Goal: Transaction & Acquisition: Obtain resource

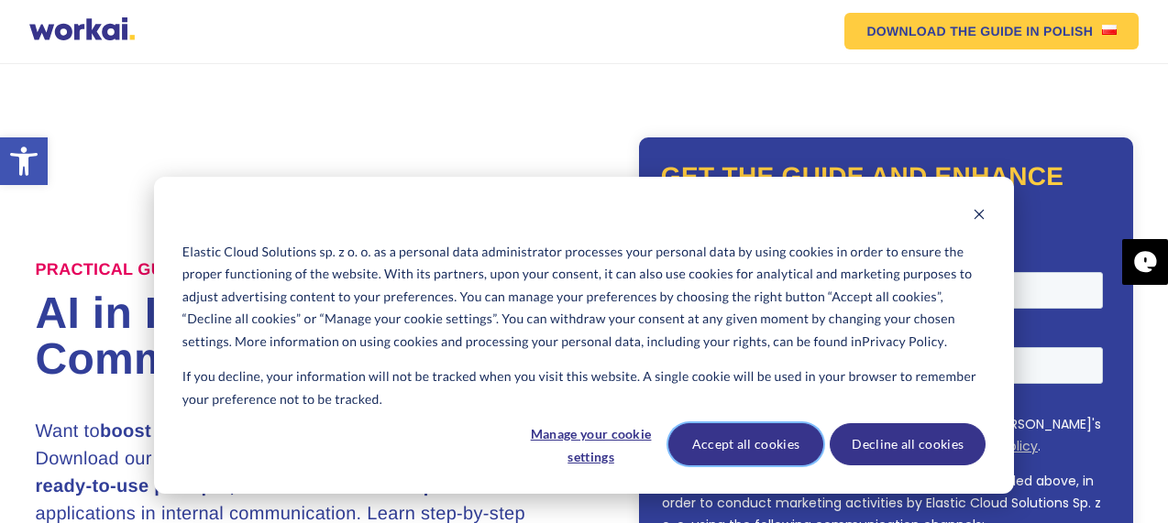
click at [766, 452] on button "Accept all cookies" at bounding box center [746, 444] width 156 height 42
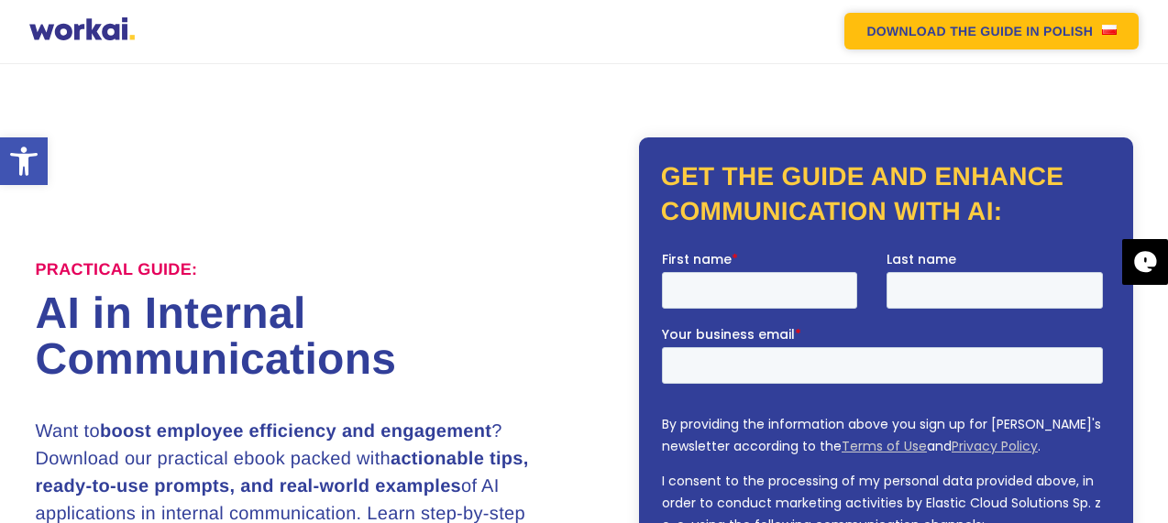
click at [960, 30] on em "DOWNLOAD THE GUIDE" at bounding box center [944, 31] width 156 height 13
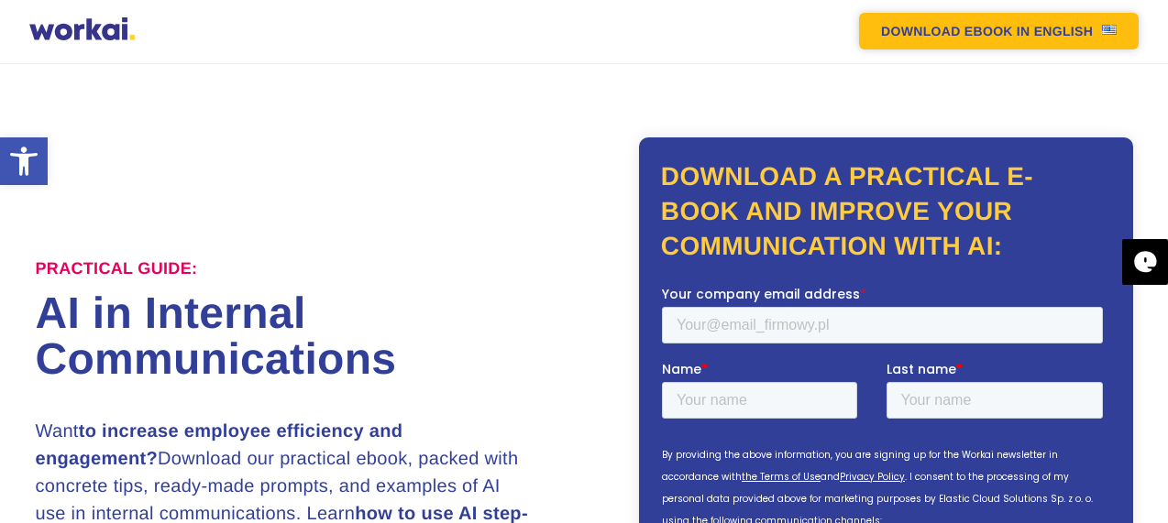
click at [978, 33] on font "DOWNLOAD EBOOK" at bounding box center [947, 31] width 132 height 15
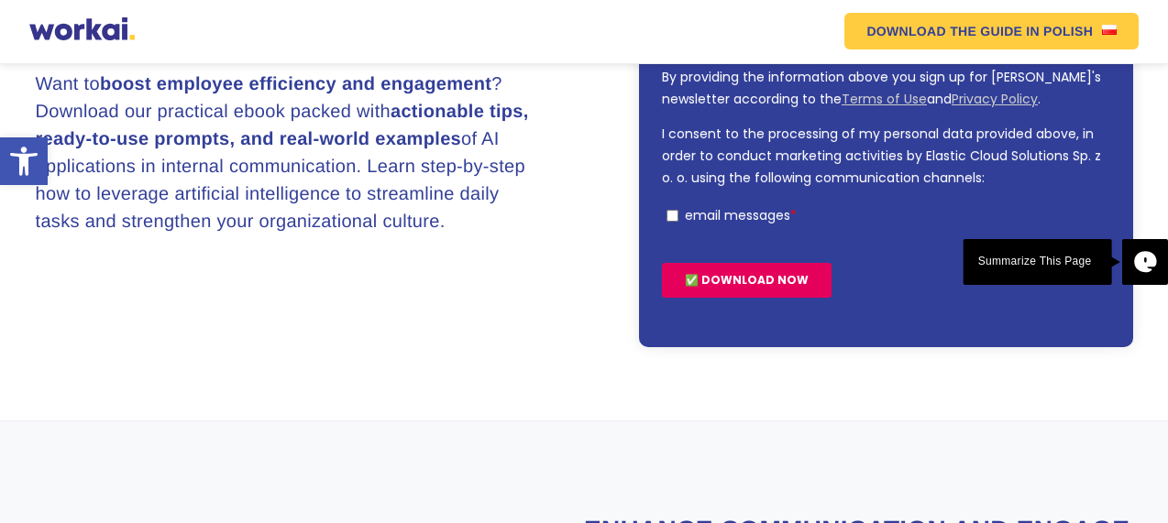
scroll to position [367, 0]
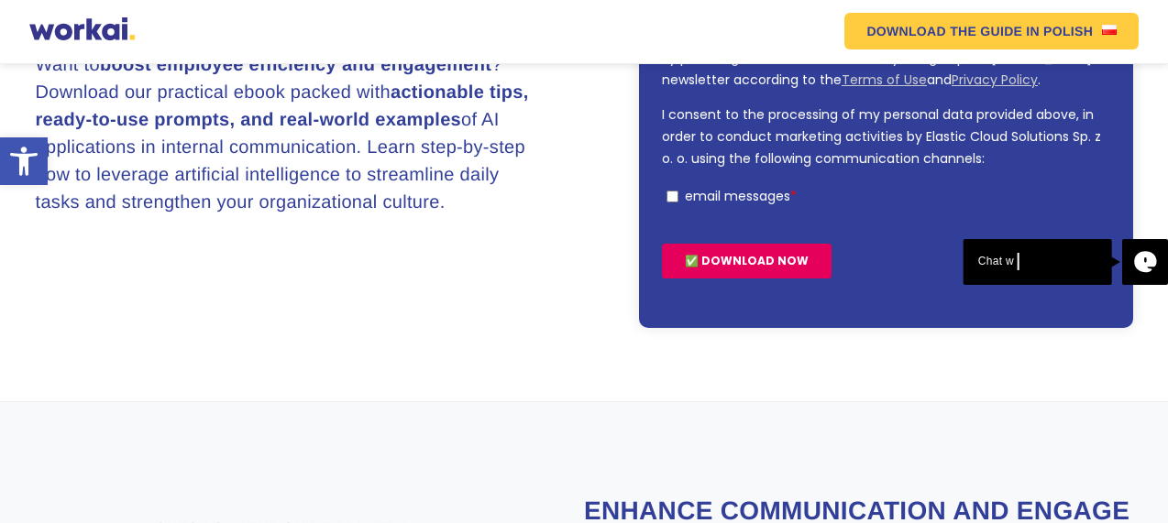
click at [722, 265] on input "✅ DOWNLOAD NOW" at bounding box center [746, 261] width 170 height 35
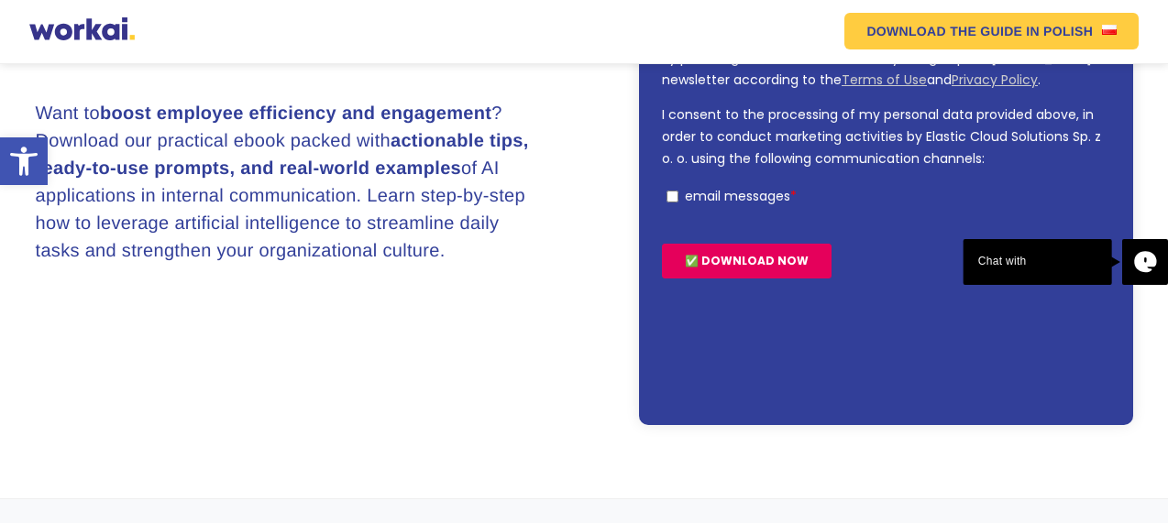
scroll to position [415, 0]
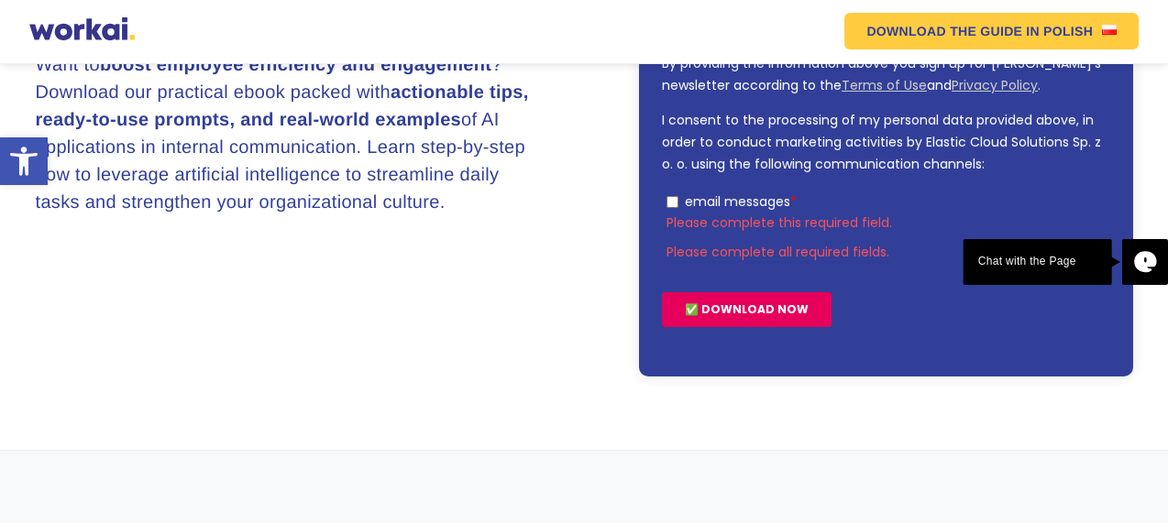
click at [667, 204] on input "email messages *" at bounding box center [671, 202] width 12 height 12
checkbox input "true"
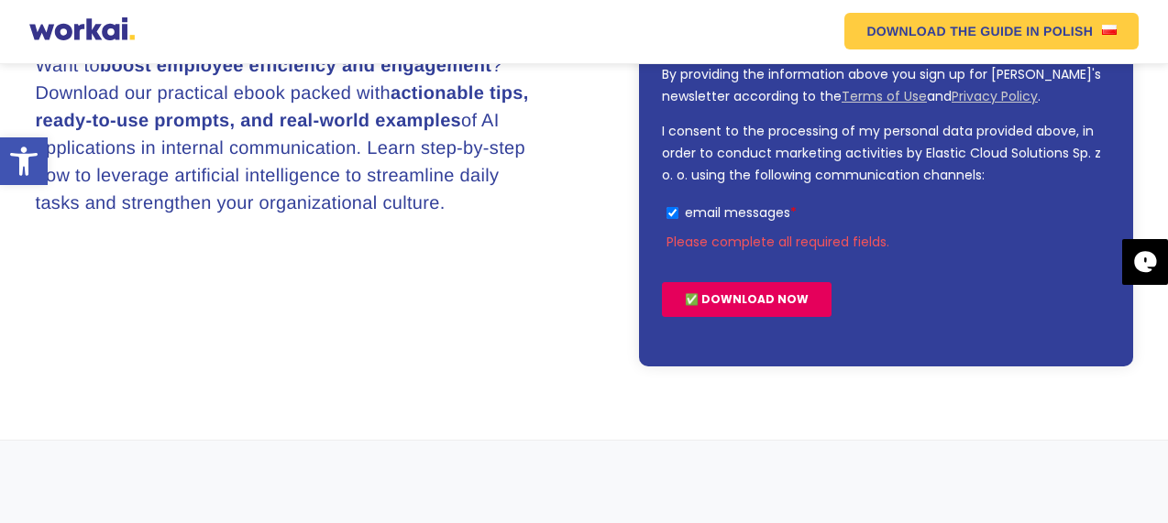
click at [717, 295] on input "✅ DOWNLOAD NOW" at bounding box center [746, 299] width 170 height 35
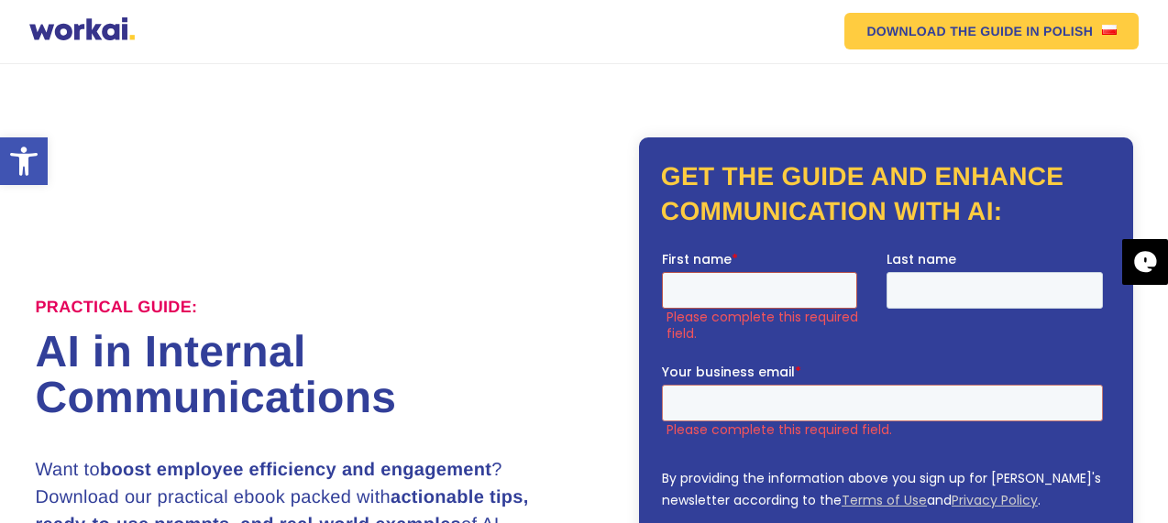
click at [767, 274] on input "First name *" at bounding box center [758, 289] width 195 height 37
type input "Harsh"
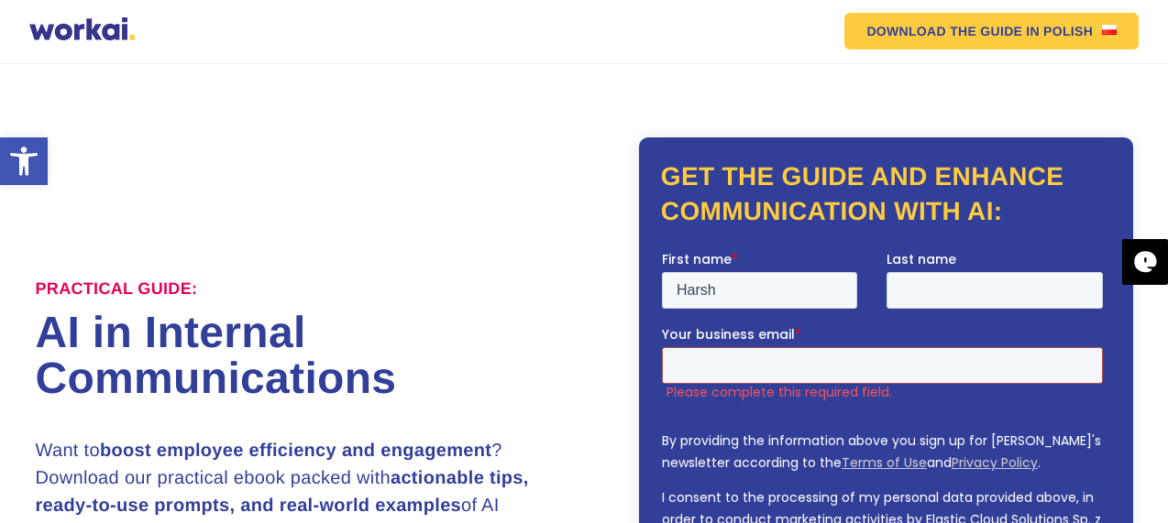
click at [731, 374] on input "Your business email *" at bounding box center [881, 364] width 441 height 37
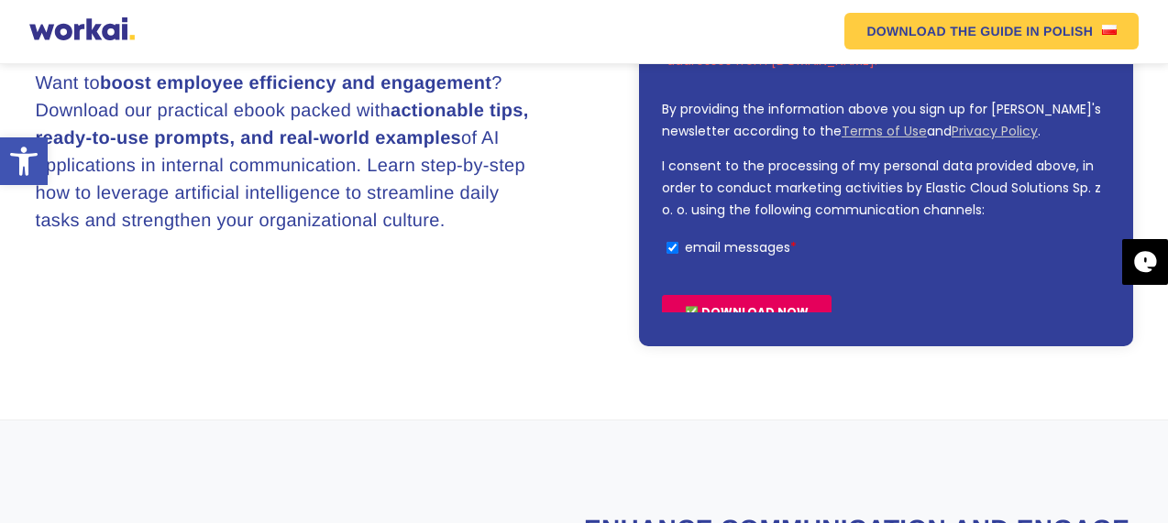
scroll to position [383, 0]
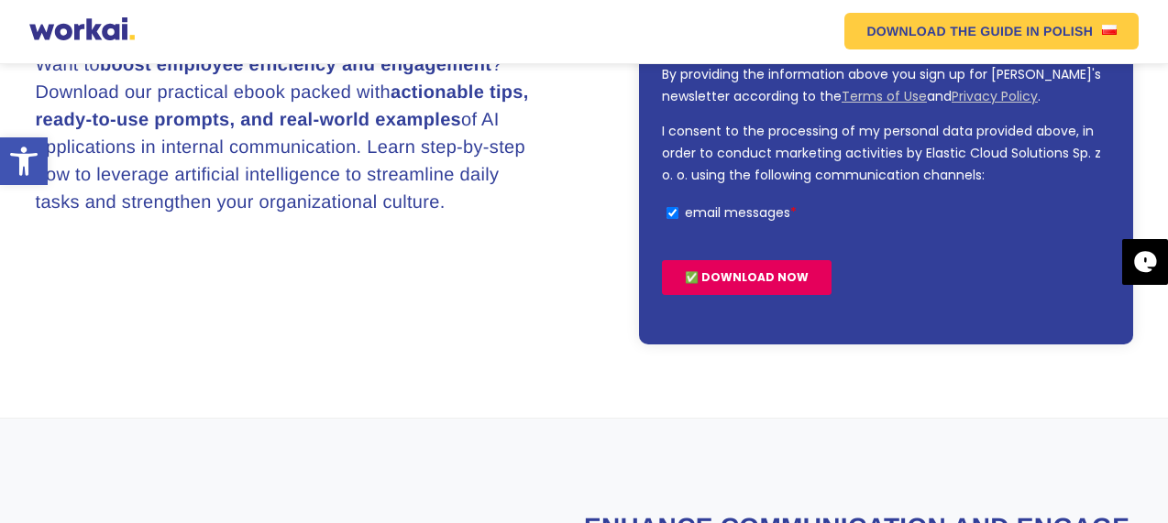
click at [741, 280] on input "✅ DOWNLOAD NOW" at bounding box center [746, 277] width 170 height 35
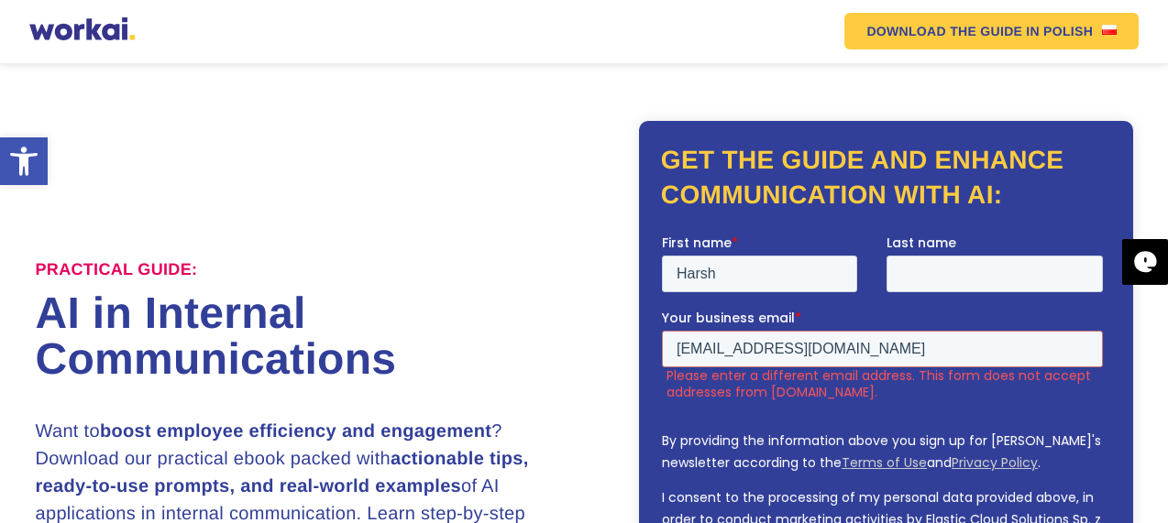
scroll to position [200, 0]
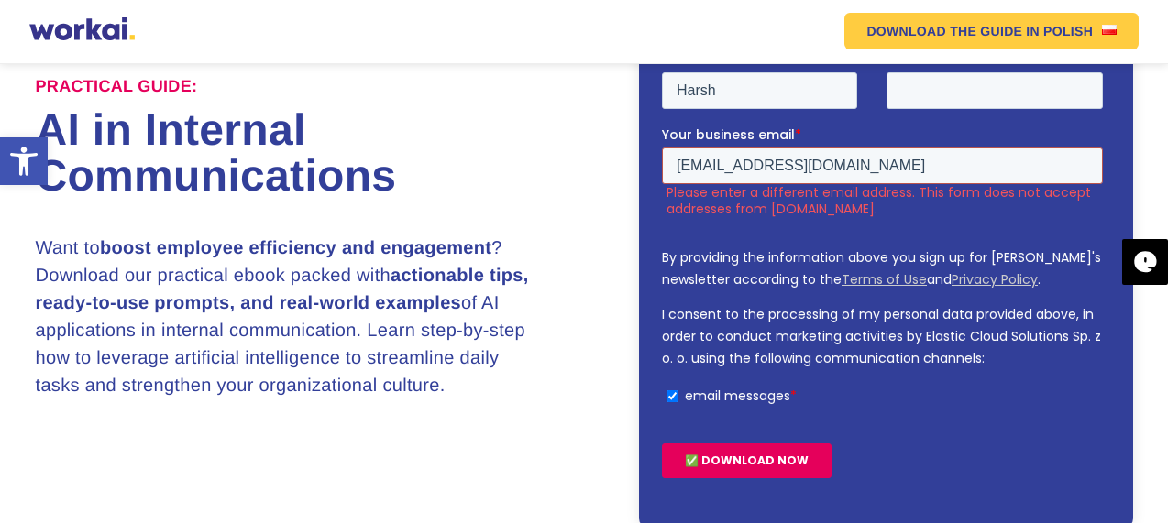
click at [802, 166] on input "[EMAIL_ADDRESS][DOMAIN_NAME]" at bounding box center [881, 165] width 441 height 37
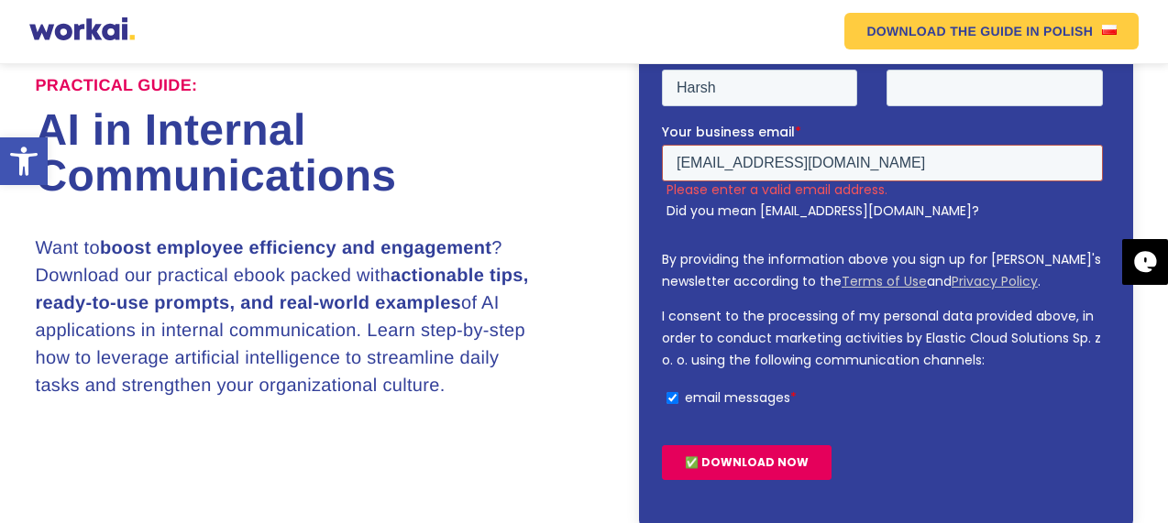
scroll to position [183, 0]
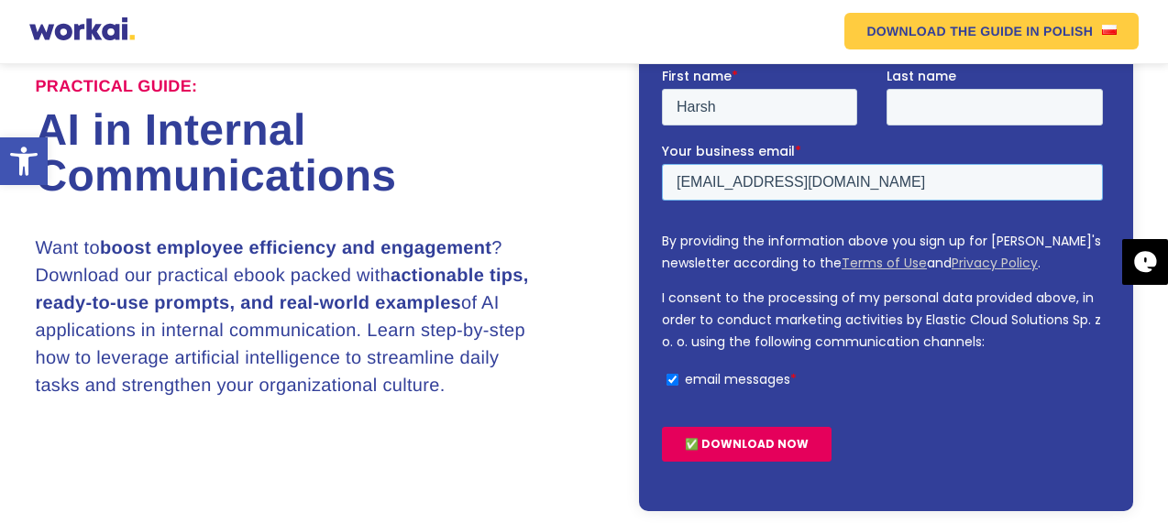
type input "[EMAIL_ADDRESS][DOMAIN_NAME]"
click at [738, 436] on input "✅ DOWNLOAD NOW" at bounding box center [746, 443] width 170 height 35
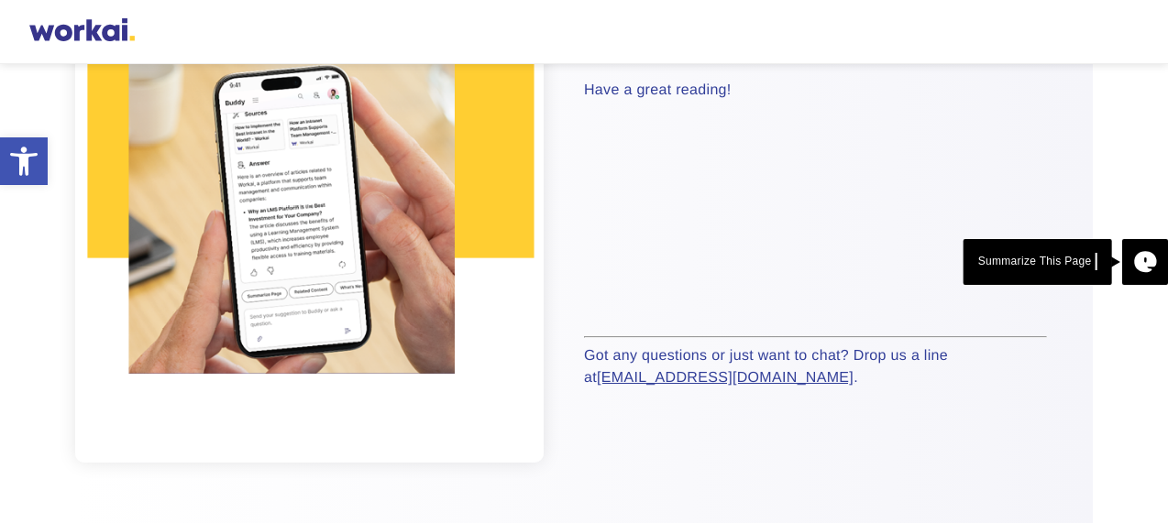
scroll to position [183, 0]
